Goal: Navigation & Orientation: Go to known website

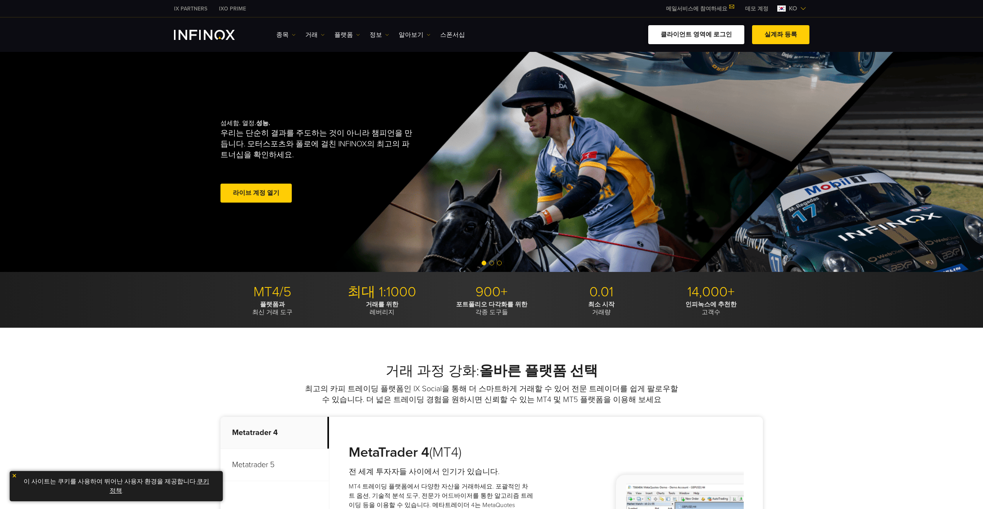
drag, startPoint x: 0, startPoint y: 0, endPoint x: 715, endPoint y: 34, distance: 716.1
click at [715, 34] on link "클라이언트 영역에 로그인" at bounding box center [696, 34] width 96 height 19
click at [712, 34] on link "클라이언트 영역에 로그인" at bounding box center [696, 34] width 96 height 19
